Goal: Task Accomplishment & Management: Manage account settings

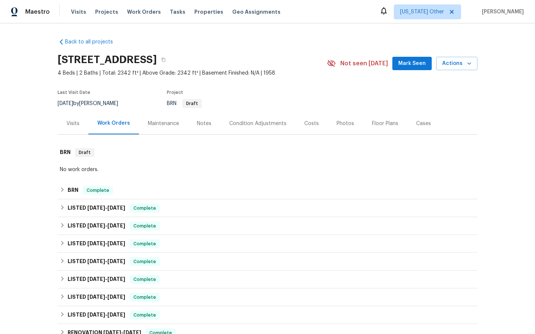
scroll to position [0, 0]
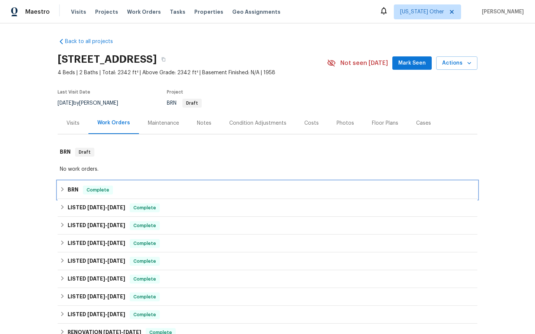
click at [94, 187] on span "Complete" at bounding box center [98, 189] width 29 height 7
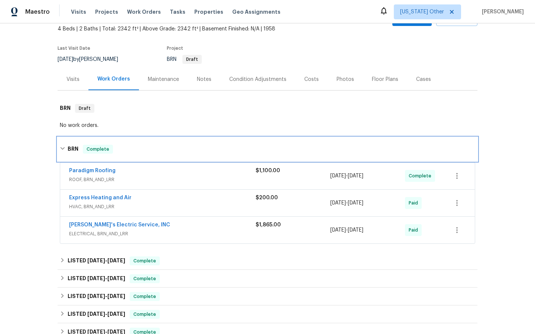
scroll to position [49, 0]
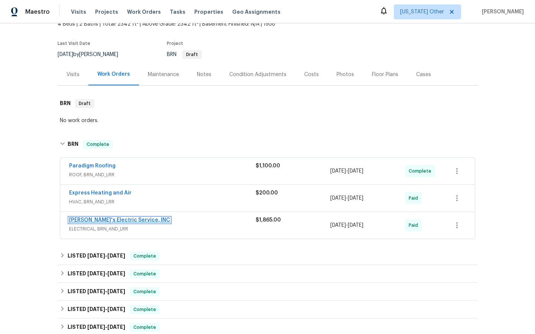
click at [101, 221] on link "[PERSON_NAME]'s Electric Service, INC" at bounding box center [119, 220] width 101 height 5
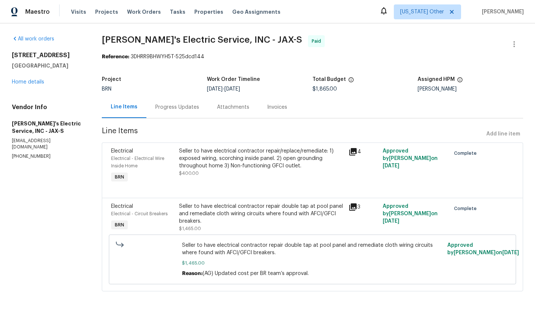
click at [349, 151] on icon at bounding box center [352, 151] width 7 height 7
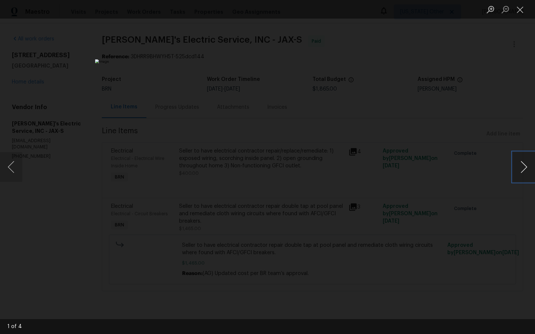
click at [524, 165] on button "Next image" at bounding box center [523, 167] width 22 height 30
click at [10, 166] on button "Previous image" at bounding box center [11, 167] width 22 height 30
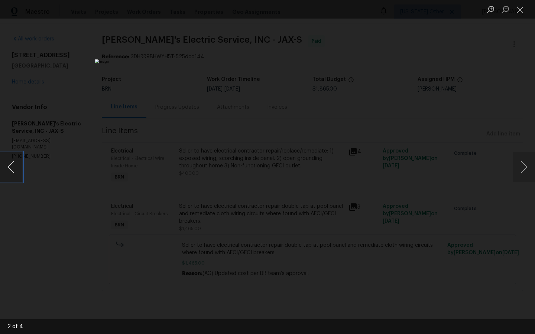
click at [10, 166] on button "Previous image" at bounding box center [11, 167] width 22 height 30
click at [434, 282] on div "Lightbox" at bounding box center [267, 167] width 535 height 334
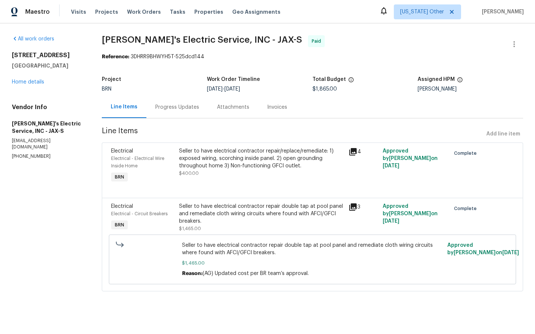
click at [353, 206] on icon at bounding box center [352, 206] width 7 height 7
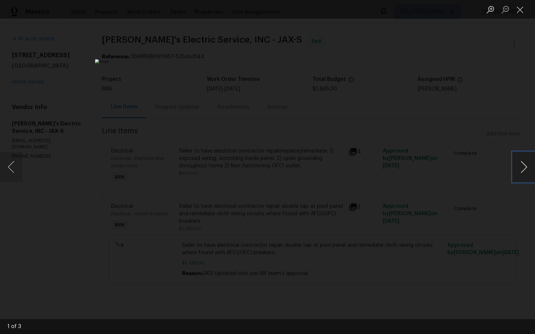
click at [523, 169] on button "Next image" at bounding box center [523, 167] width 22 height 30
click at [525, 166] on button "Next image" at bounding box center [523, 167] width 22 height 30
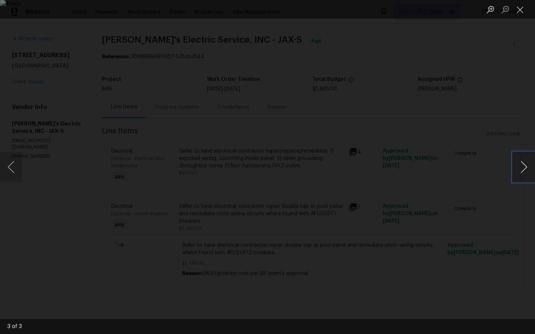
click at [525, 166] on button "Next image" at bounding box center [523, 167] width 22 height 30
click at [441, 186] on div "Lightbox" at bounding box center [267, 167] width 535 height 334
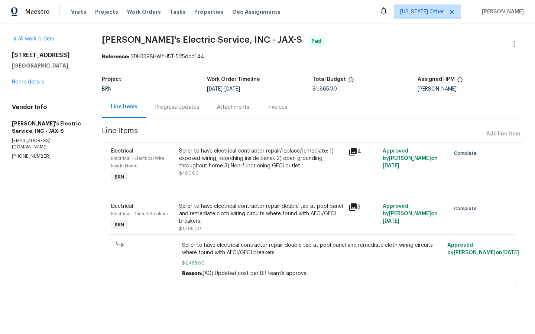
click at [270, 111] on div "Invoices" at bounding box center [277, 107] width 20 height 7
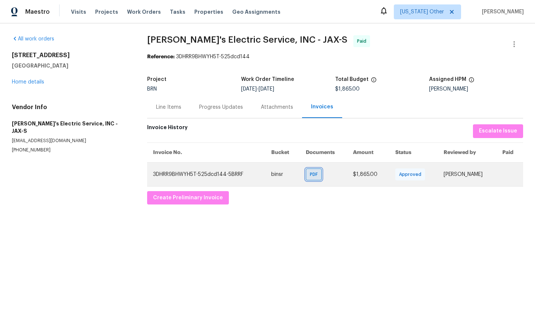
click at [313, 179] on div "PDF" at bounding box center [313, 175] width 16 height 12
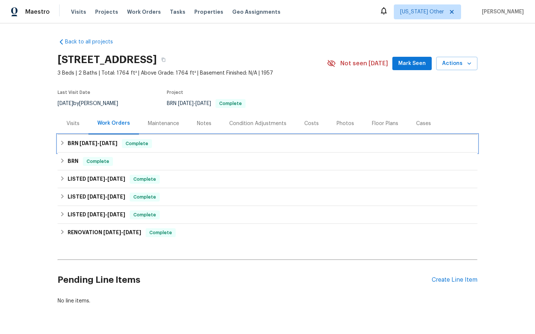
click at [134, 143] on span "Complete" at bounding box center [136, 143] width 29 height 7
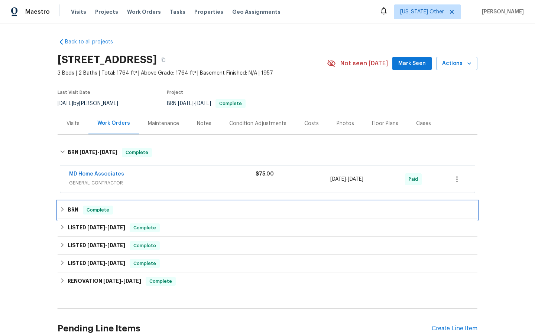
click at [99, 209] on span "Complete" at bounding box center [98, 209] width 29 height 7
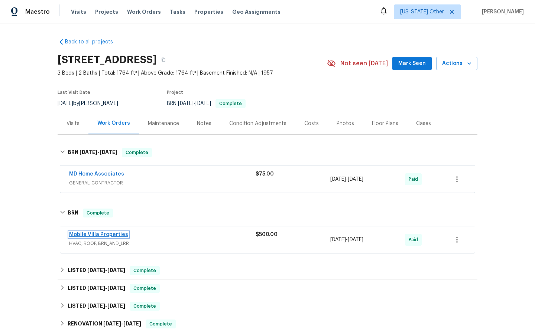
click at [92, 235] on link "Mobile Villa Properties" at bounding box center [98, 234] width 59 height 5
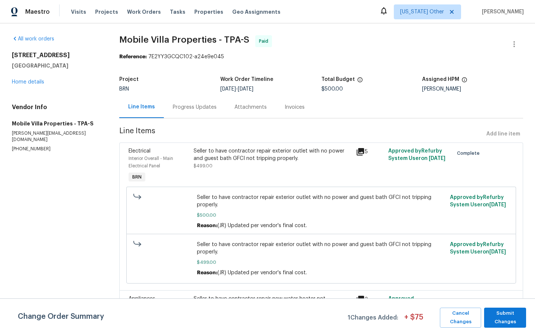
click at [187, 108] on div "Progress Updates" at bounding box center [195, 107] width 44 height 7
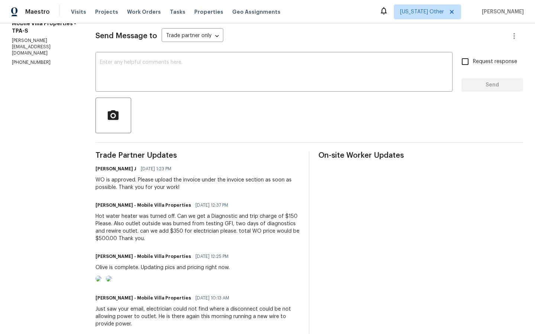
scroll to position [101, 0]
drag, startPoint x: 94, startPoint y: 213, endPoint x: 175, endPoint y: 214, distance: 80.9
click at [175, 214] on div "All work orders 6015 Olive Ave Sarasota, FL 34231 Home details Vendor Info Mobi…" at bounding box center [267, 312] width 535 height 781
copy div "Hot water heater was turned off."
click at [254, 258] on div "James Carey - Mobile Villa Properties 08/22/2025 12:25 PM Olive is complete. Up…" at bounding box center [197, 267] width 205 height 33
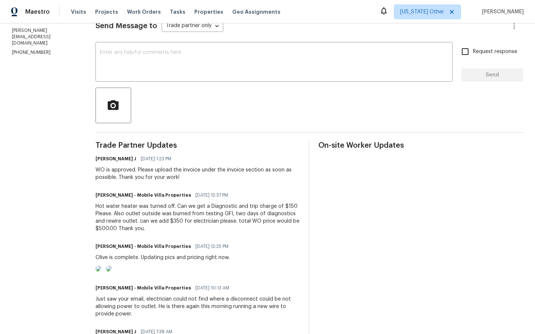
scroll to position [110, 0]
drag, startPoint x: 96, startPoint y: 204, endPoint x: 300, endPoint y: 209, distance: 203.8
click at [300, 209] on div "All work orders 6015 Olive Ave Sarasota, FL 34231 Home details Vendor Info Mobi…" at bounding box center [267, 303] width 535 height 781
copy div "Hot water heater was turned off. Can we get a Diagnostic and trip charge of $150"
